Goal: Task Accomplishment & Management: Use online tool/utility

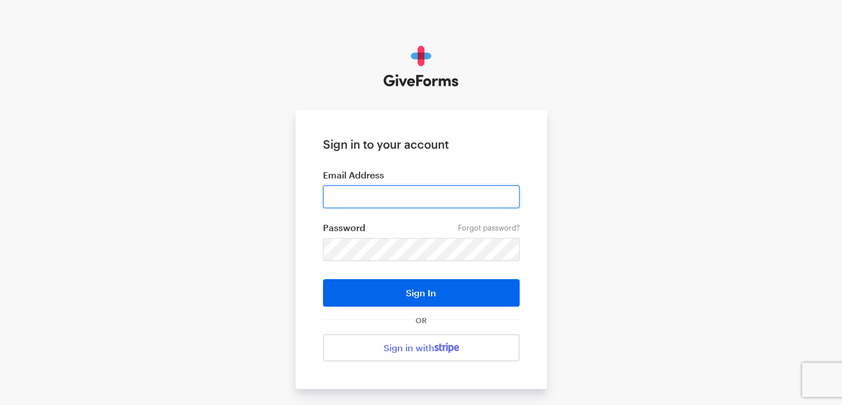
type input "annamarie@wholesomewavegeorgia.org"
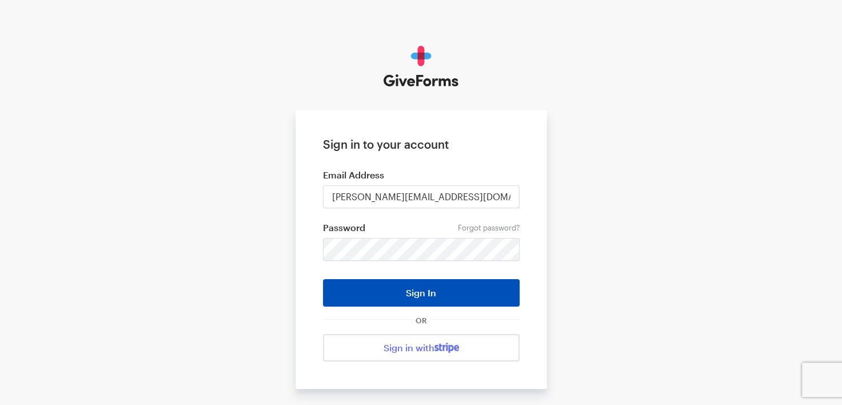
drag, startPoint x: 0, startPoint y: 0, endPoint x: 388, endPoint y: 298, distance: 489.3
click at [413, 298] on button "Sign In" at bounding box center [421, 292] width 197 height 27
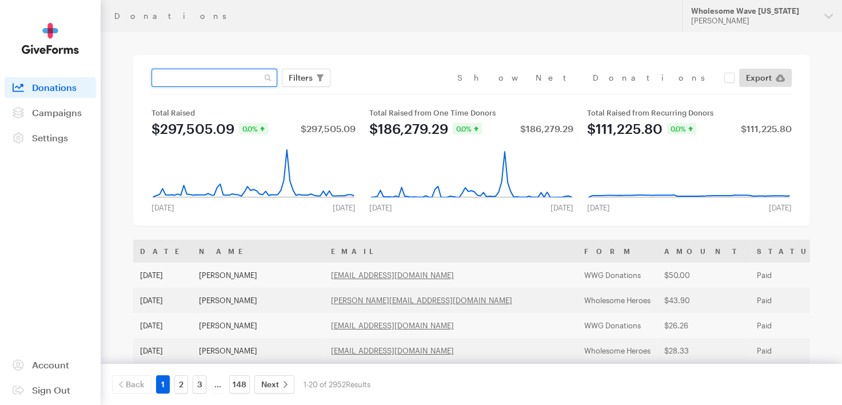
click at [185, 78] on input "text" at bounding box center [214, 78] width 126 height 18
type input "hooks"
click at [387, 93] on button "Apply" at bounding box center [405, 102] width 37 height 18
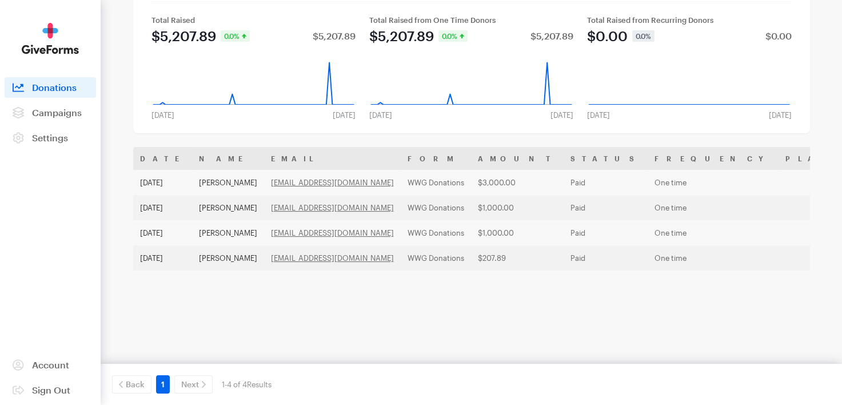
scroll to position [97, 0]
